Goal: Transaction & Acquisition: Purchase product/service

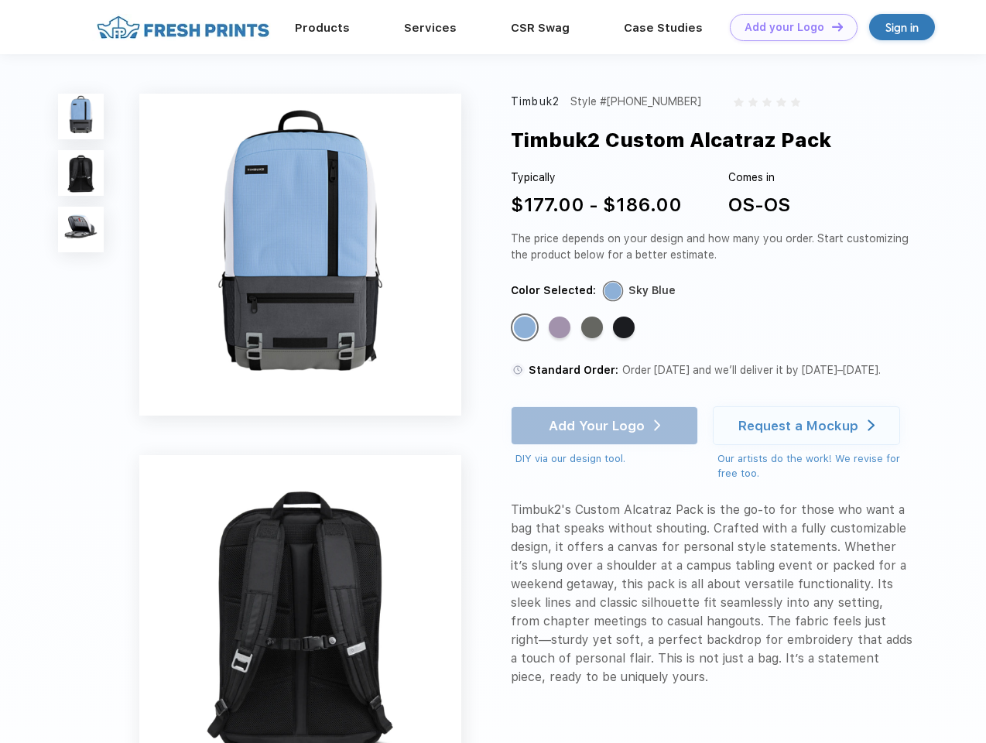
click at [788, 27] on link "Add your Logo Design Tool" at bounding box center [794, 27] width 128 height 27
click at [81, 116] on img at bounding box center [81, 117] width 46 height 46
click at [81, 173] on img at bounding box center [81, 173] width 46 height 46
click at [81, 230] on img at bounding box center [81, 230] width 46 height 46
click at [526, 328] on div "Standard Color" at bounding box center [525, 328] width 22 height 22
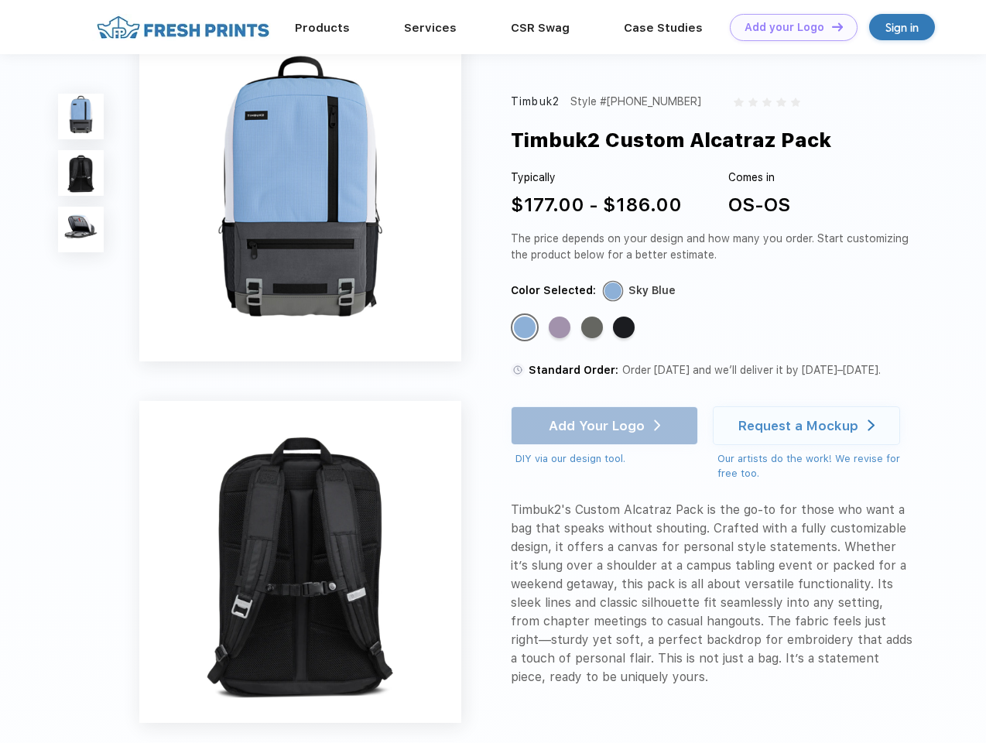
click at [561, 328] on div "Standard Color" at bounding box center [560, 328] width 22 height 22
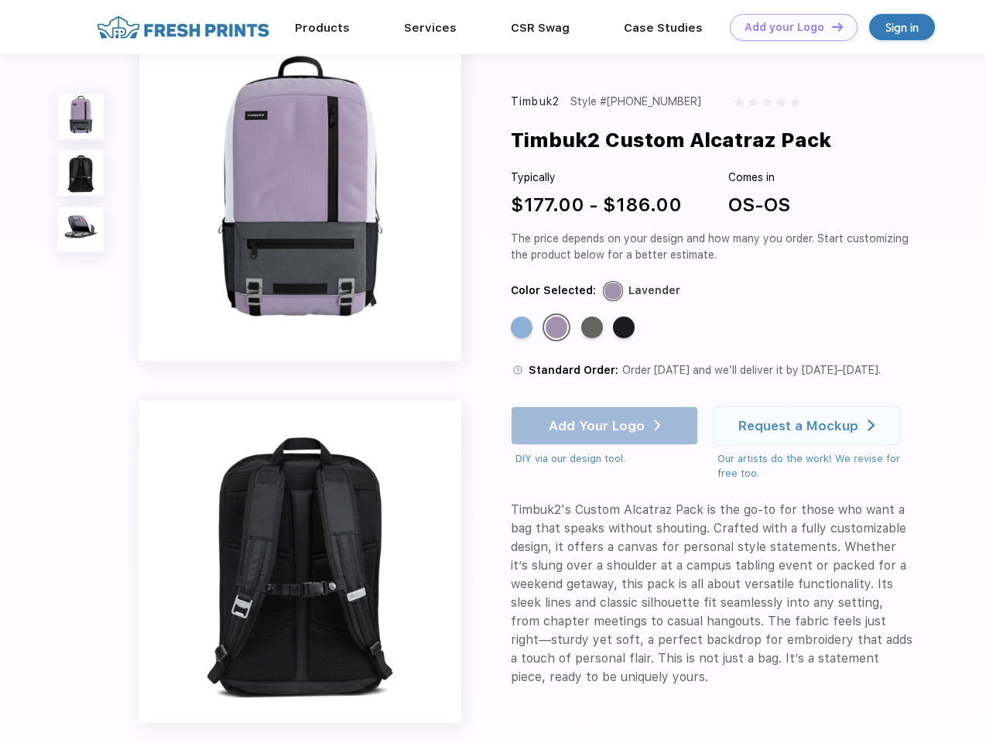
scroll to position [228, 0]
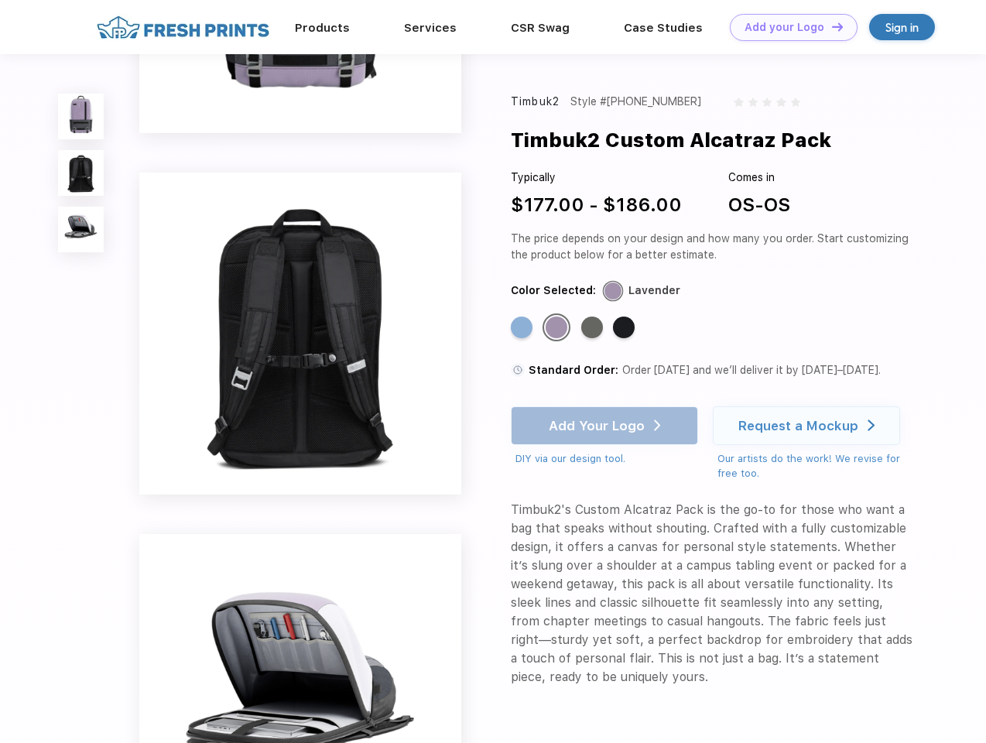
click at [594, 328] on div "Standard Color" at bounding box center [592, 328] width 22 height 22
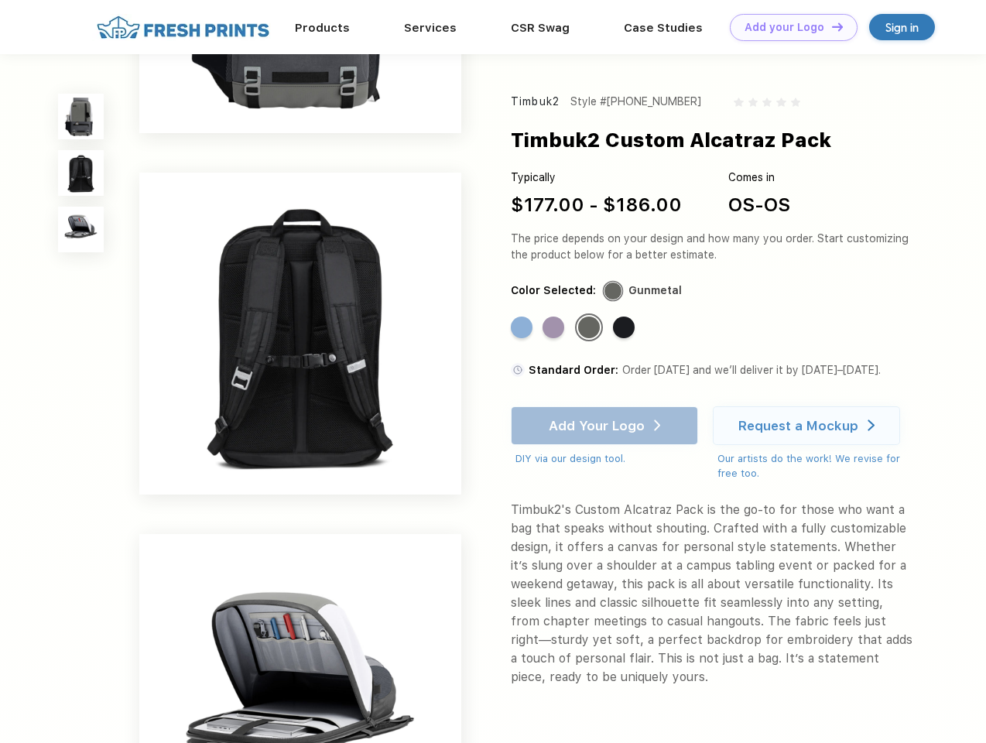
click at [625, 328] on div "Standard Color" at bounding box center [624, 328] width 22 height 22
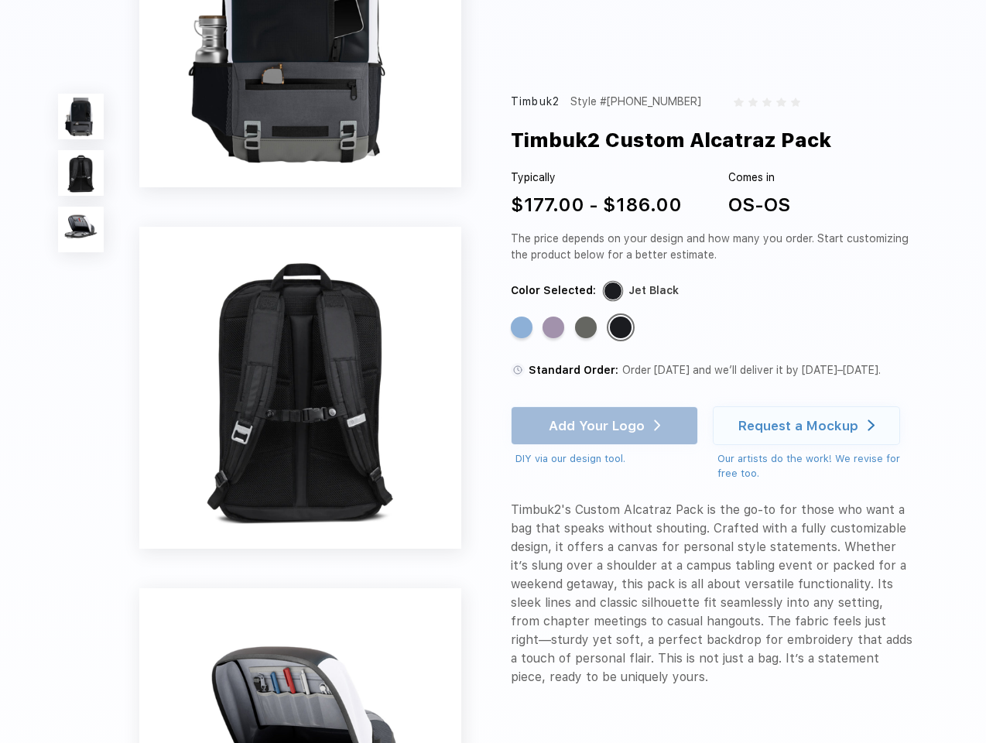
click at [606, 426] on div "Add Your Logo DIY via our design tool. Ah shoot! This product isn't up in our d…" at bounding box center [604, 436] width 187 height 60
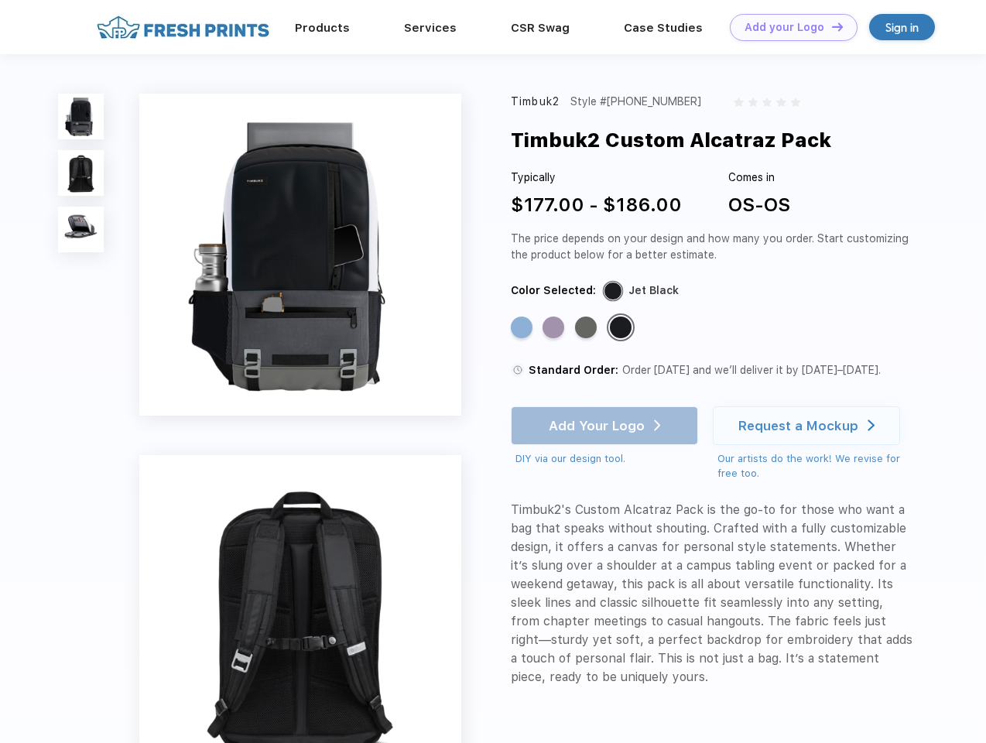
click at [809, 426] on div "Request a Mockup" at bounding box center [798, 425] width 120 height 15
